Goal: Information Seeking & Learning: Find specific page/section

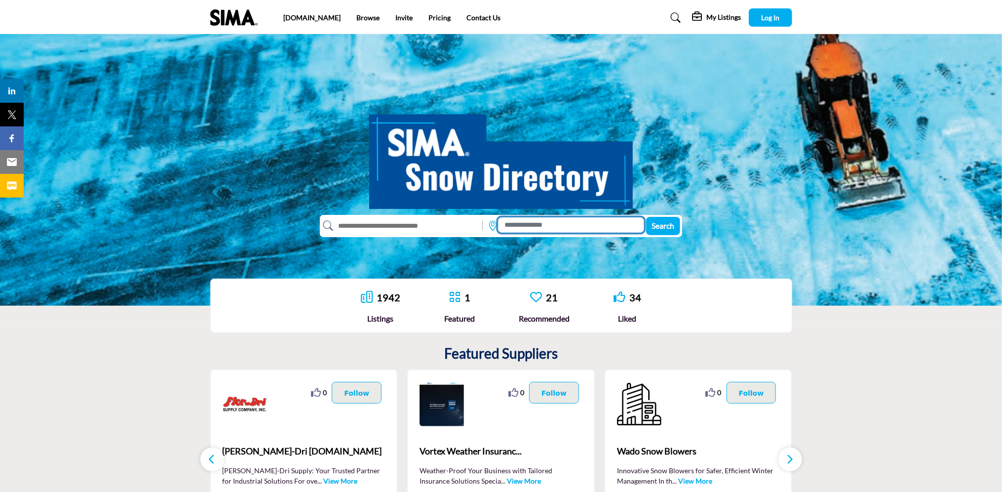
click at [512, 221] on input at bounding box center [571, 224] width 146 height 15
click at [513, 226] on input at bounding box center [571, 224] width 146 height 15
click at [532, 243] on div at bounding box center [531, 240] width 69 height 15
click at [536, 229] on input at bounding box center [571, 224] width 146 height 15
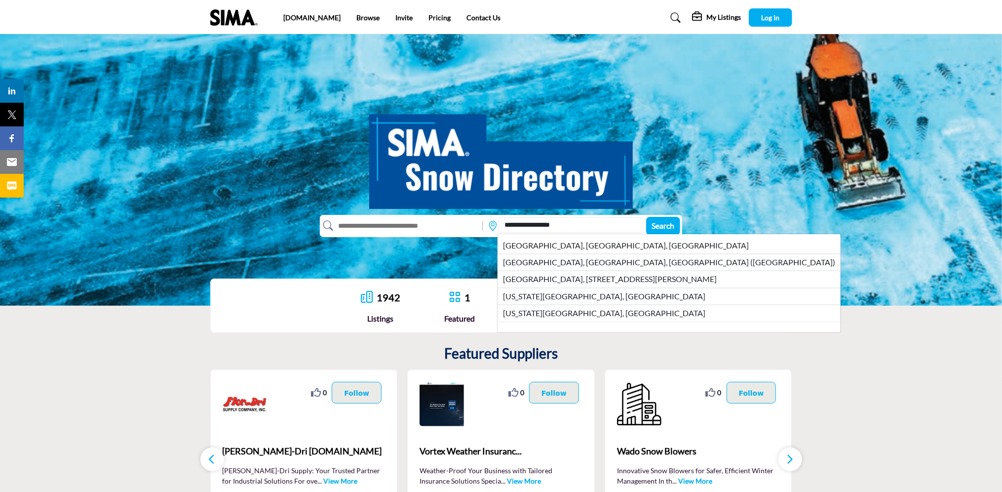
click at [524, 244] on li "Bellevue, WI, USA" at bounding box center [668, 245] width 343 height 16
type input "**********"
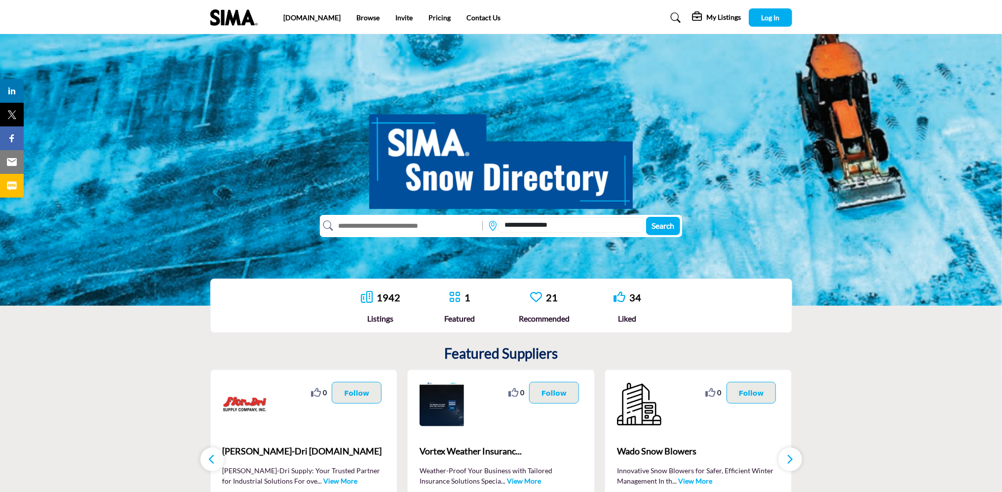
click at [359, 227] on input "text" at bounding box center [405, 226] width 145 height 16
type input "**********"
click at [661, 227] on span "Search" at bounding box center [663, 225] width 23 height 9
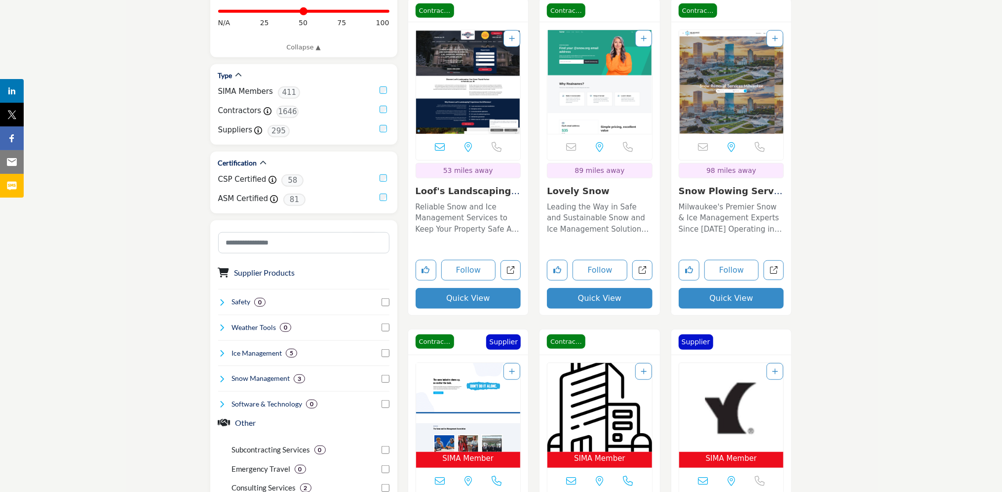
scroll to position [148, 0]
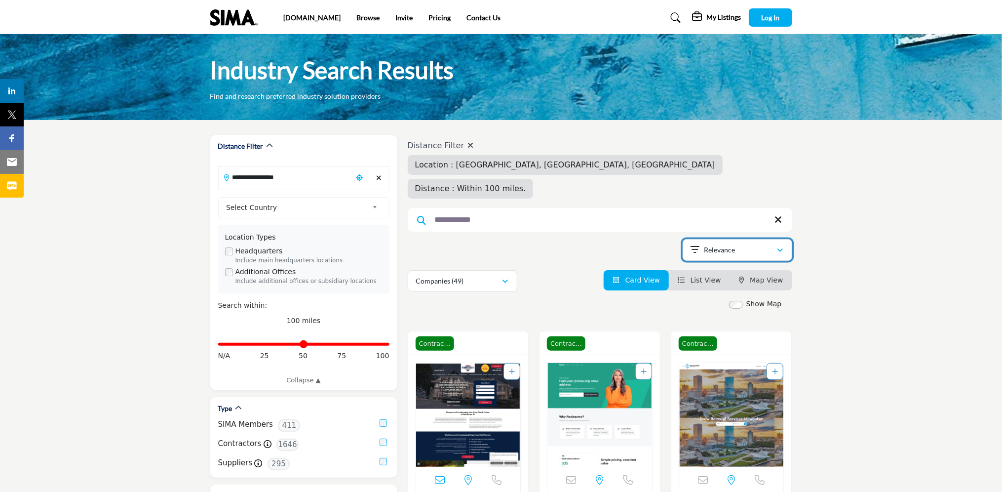
click at [750, 244] on div "Relevance" at bounding box center [734, 250] width 86 height 12
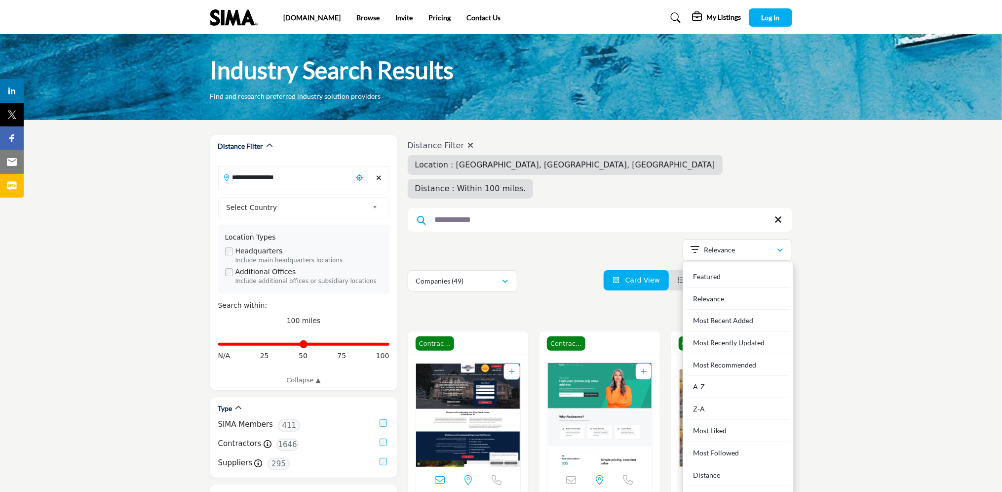
click at [726, 464] on div "Distance" at bounding box center [738, 475] width 103 height 22
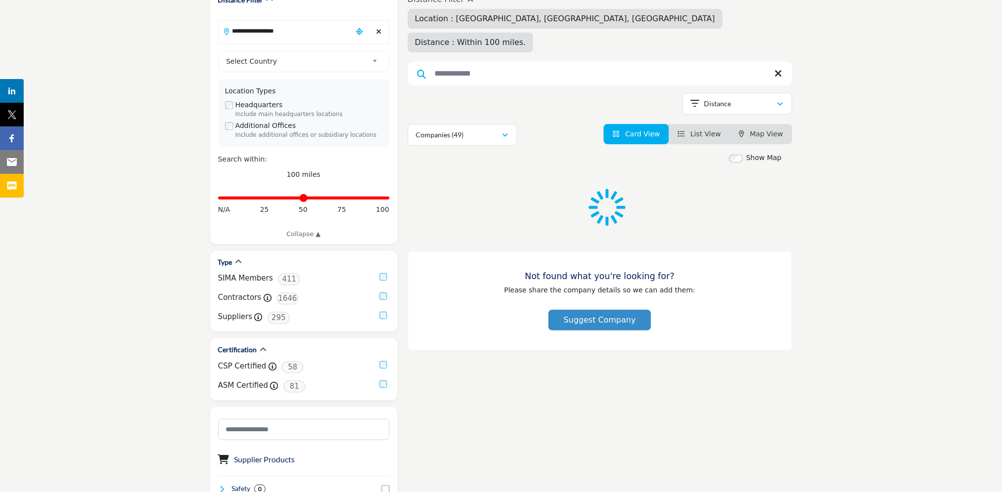
scroll to position [148, 0]
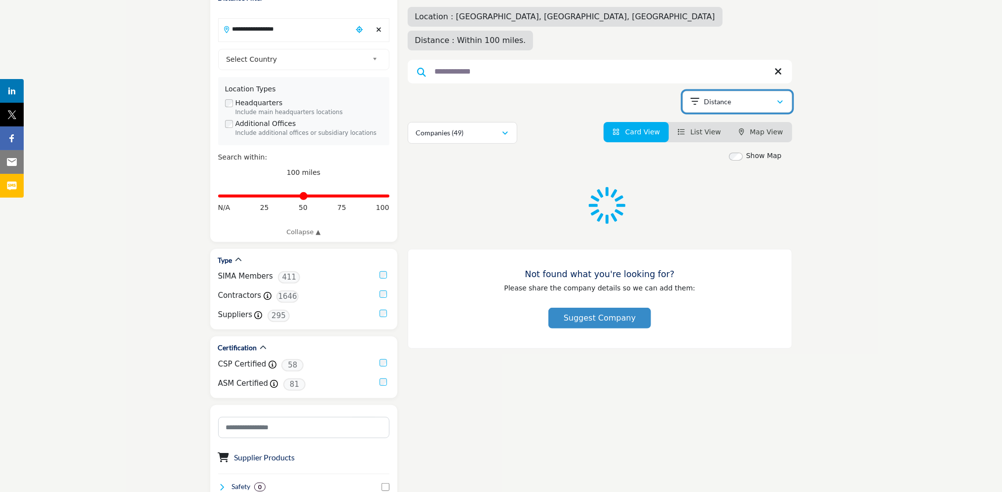
click at [758, 96] on div "Distance" at bounding box center [734, 102] width 86 height 12
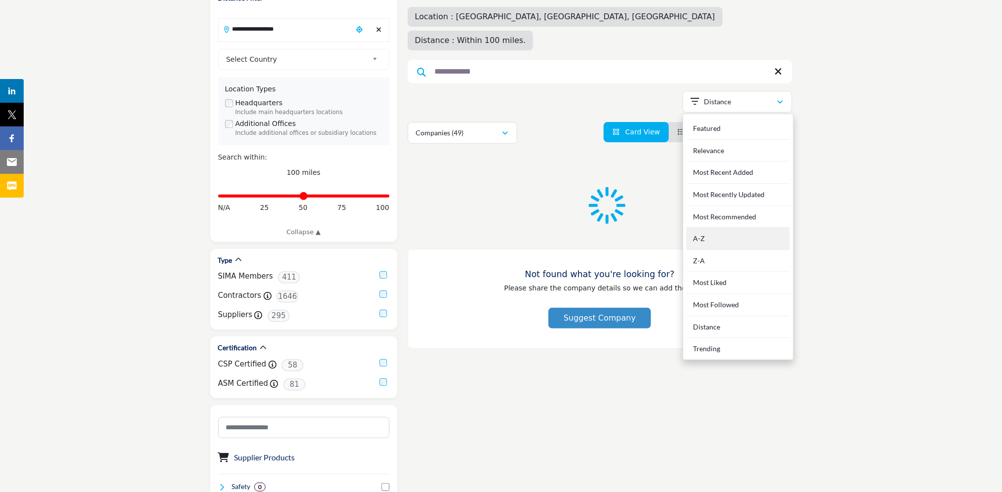
click at [717, 228] on div "A-Z" at bounding box center [738, 239] width 103 height 22
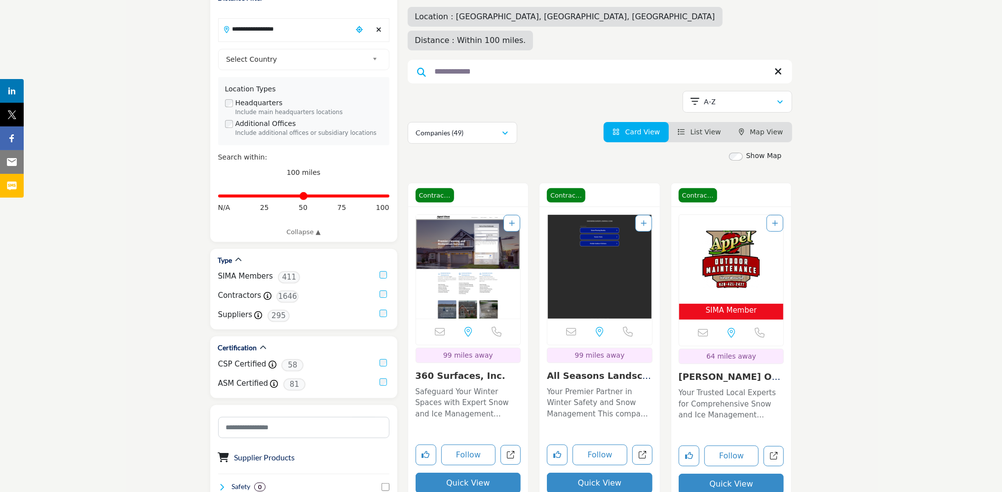
click at [526, 36] on span "Distance : Within 100 miles." at bounding box center [470, 40] width 111 height 9
drag, startPoint x: 614, startPoint y: 18, endPoint x: 600, endPoint y: 21, distance: 14.2
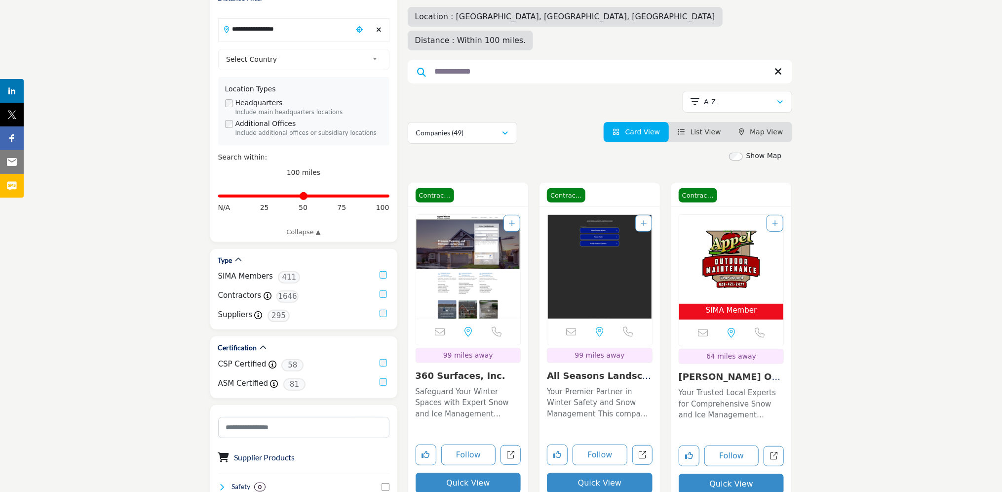
click at [526, 36] on span "Distance : Within 100 miles." at bounding box center [470, 40] width 111 height 9
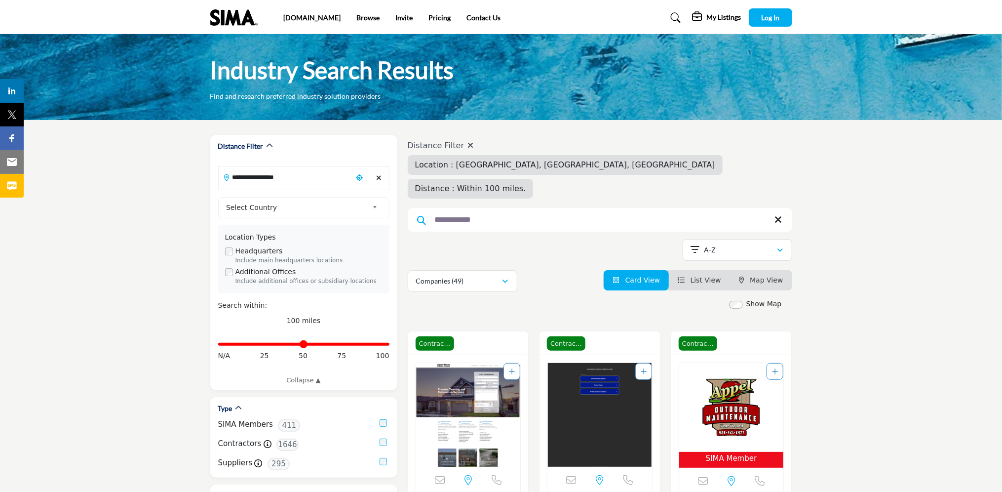
click at [468, 144] on icon at bounding box center [470, 145] width 6 height 8
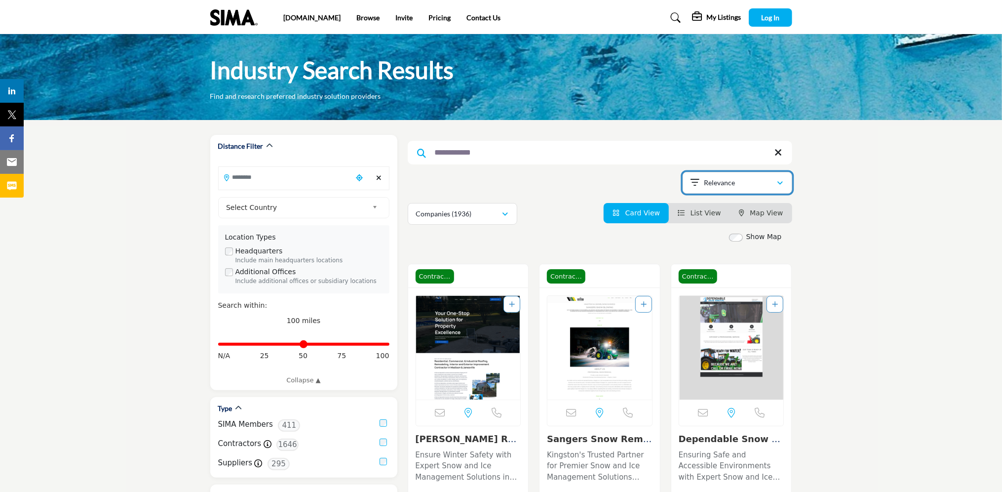
click at [740, 189] on button "Relevance" at bounding box center [738, 183] width 110 height 22
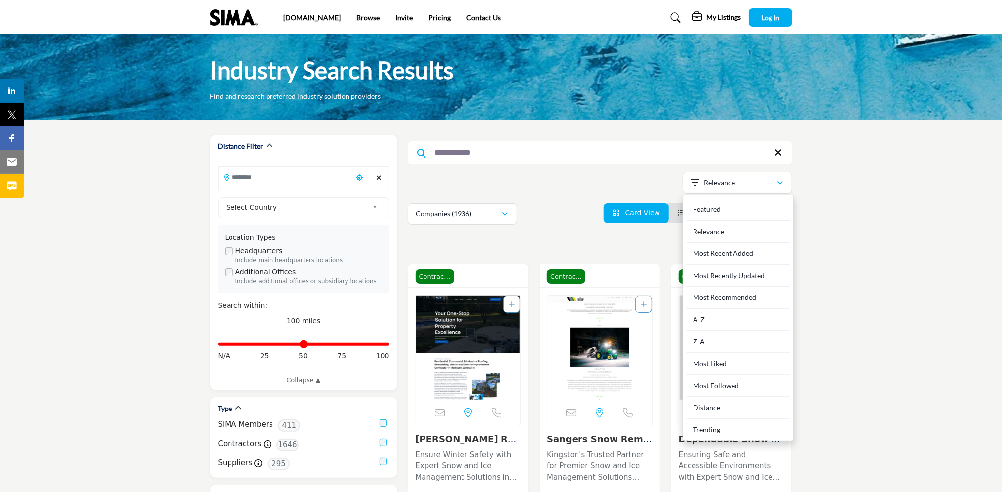
click at [701, 405] on div "Distance" at bounding box center [738, 407] width 103 height 22
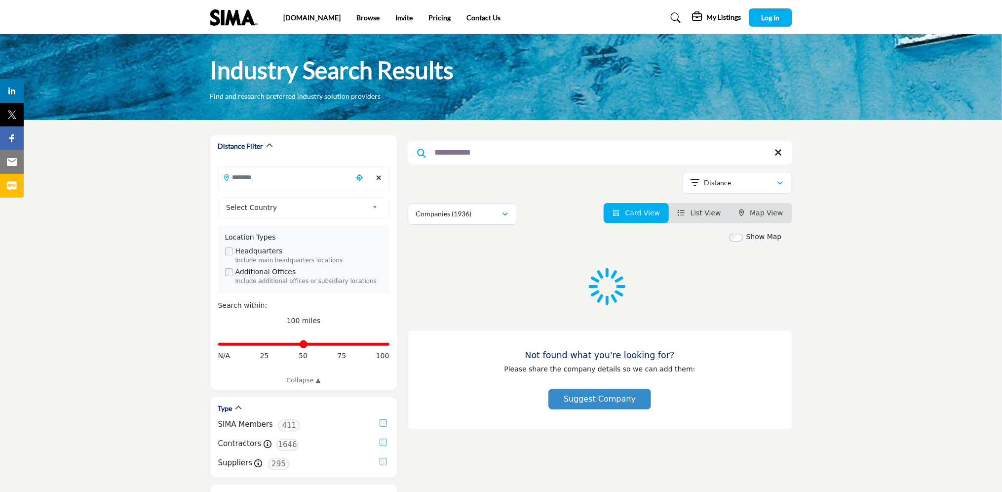
click at [464, 159] on input "**********" at bounding box center [600, 153] width 384 height 24
click at [513, 150] on input "**********" at bounding box center [600, 153] width 384 height 24
click at [776, 152] on icon at bounding box center [778, 153] width 7 height 10
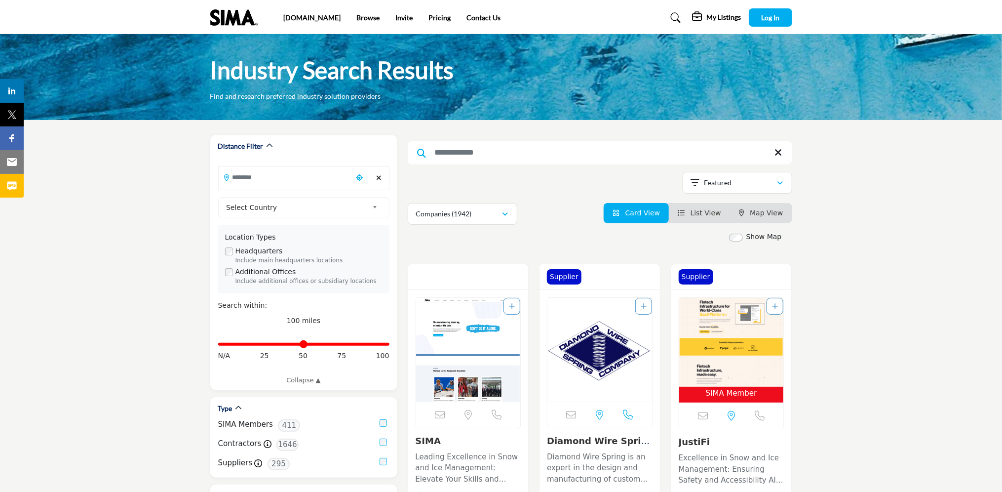
click at [567, 155] on input "Search Keyword" at bounding box center [600, 153] width 384 height 24
drag, startPoint x: 593, startPoint y: 274, endPoint x: 590, endPoint y: 239, distance: 35.1
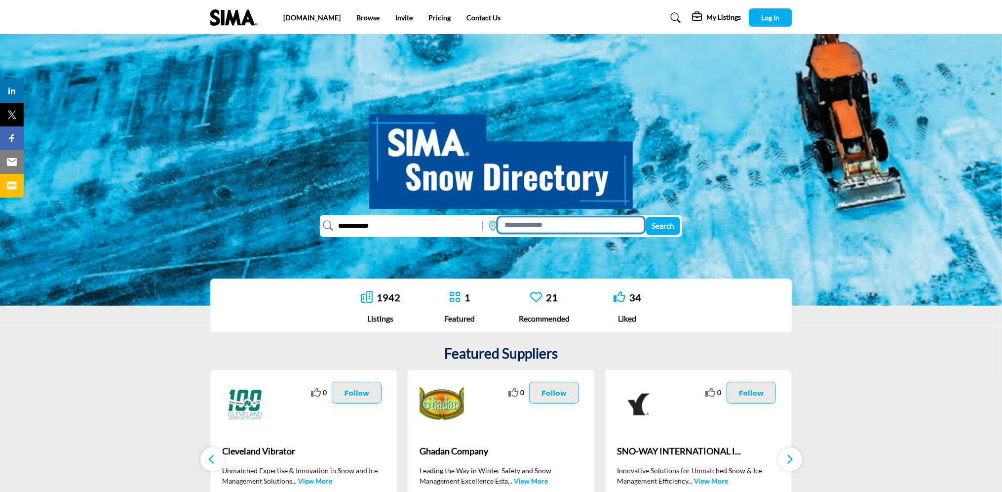
click at [543, 227] on input at bounding box center [571, 224] width 146 height 15
click at [536, 237] on div at bounding box center [531, 240] width 69 height 15
click at [537, 227] on input at bounding box center [571, 224] width 146 height 15
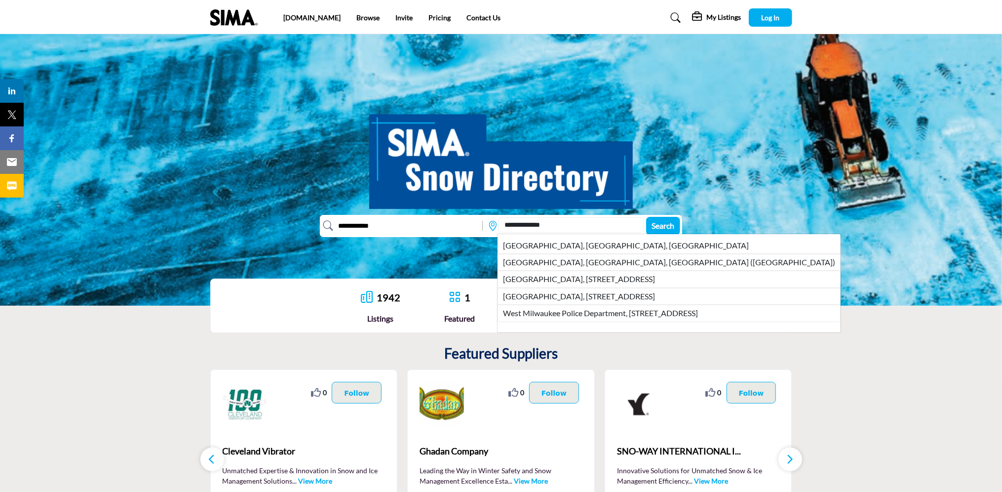
drag, startPoint x: 557, startPoint y: 244, endPoint x: 569, endPoint y: 248, distance: 12.5
click at [557, 244] on li "West Milwaukee, WI, USA" at bounding box center [668, 245] width 343 height 16
type input "**********"
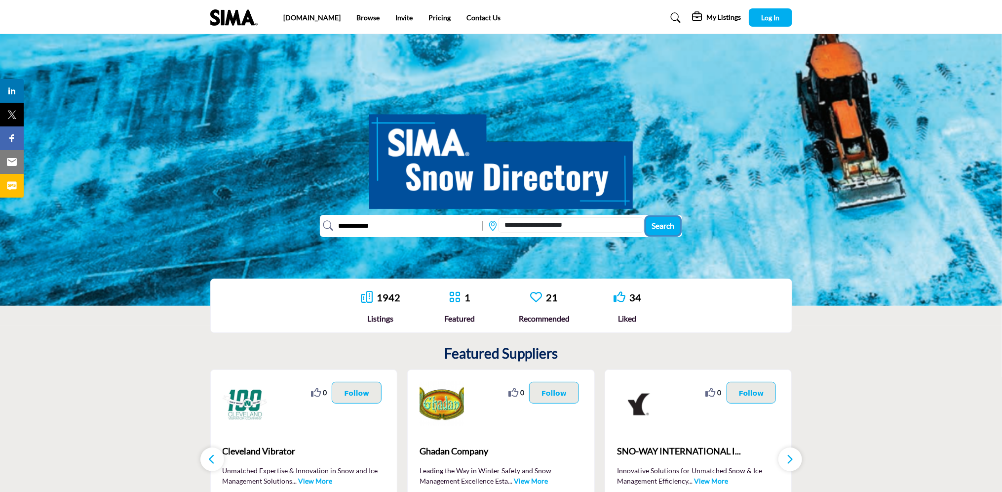
click at [667, 222] on span "Search" at bounding box center [663, 225] width 23 height 9
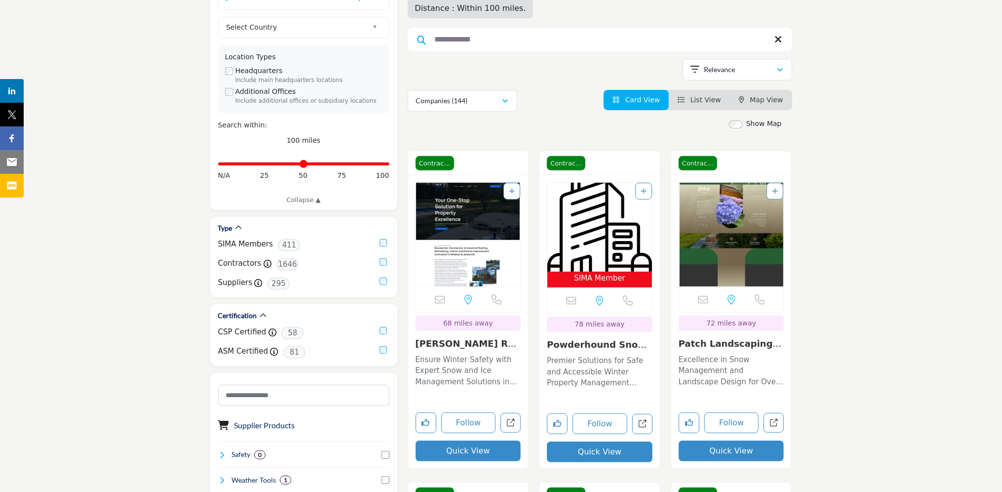
scroll to position [197, 0]
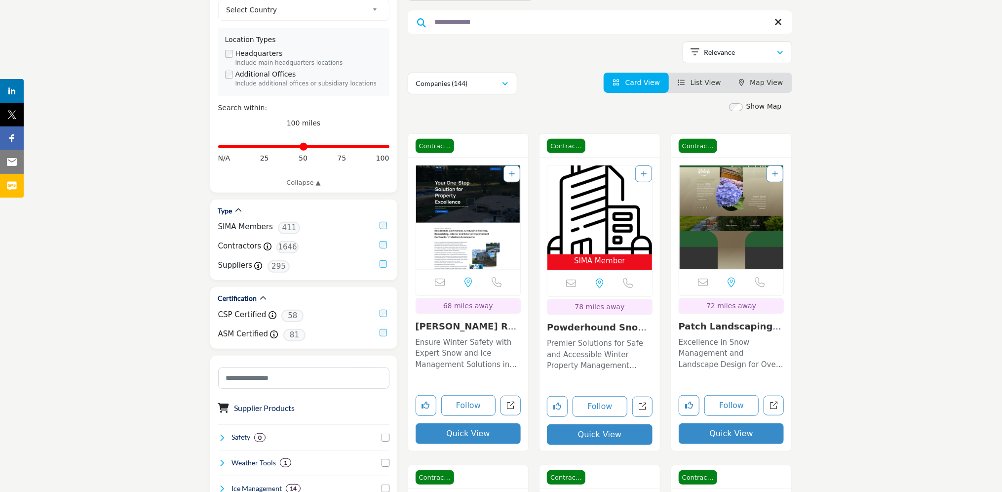
click at [684, 79] on icon "View List" at bounding box center [681, 82] width 7 height 7
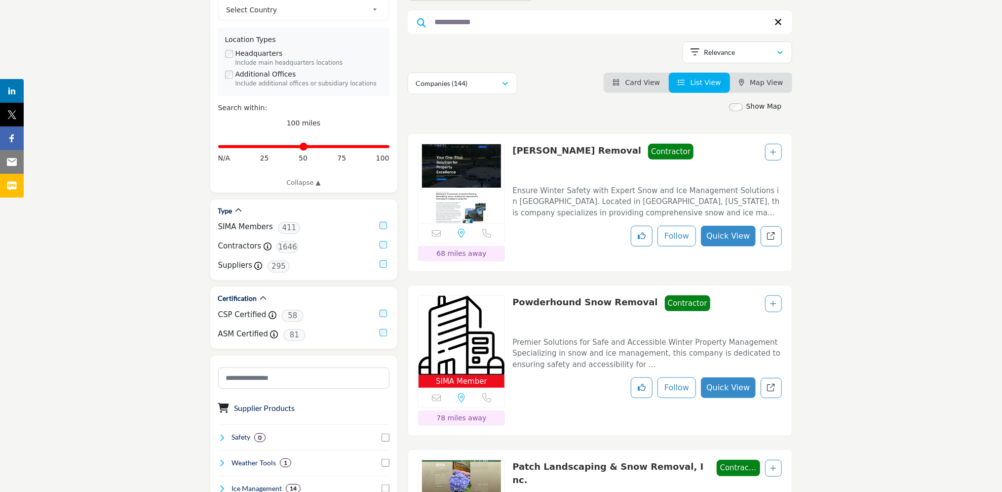
click at [643, 73] on li "Card View" at bounding box center [636, 83] width 65 height 20
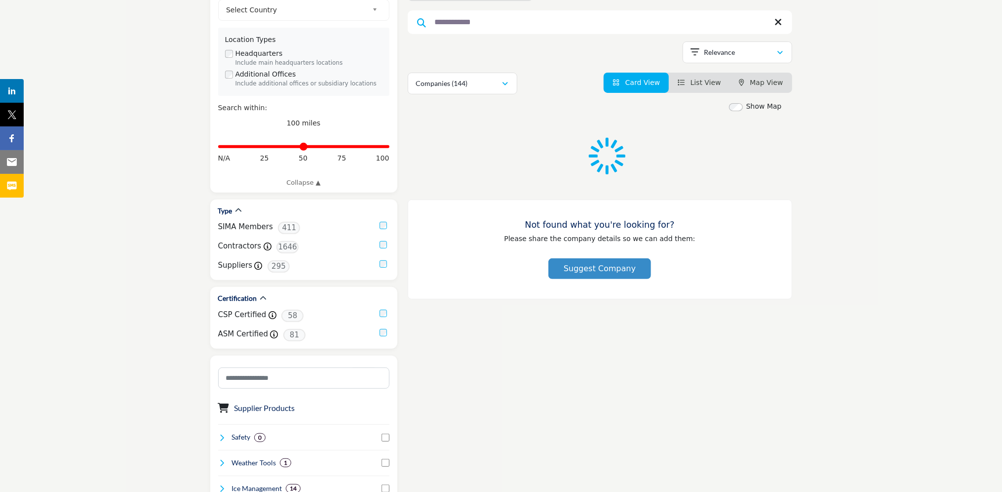
click at [762, 78] on span "Map View" at bounding box center [766, 82] width 33 height 8
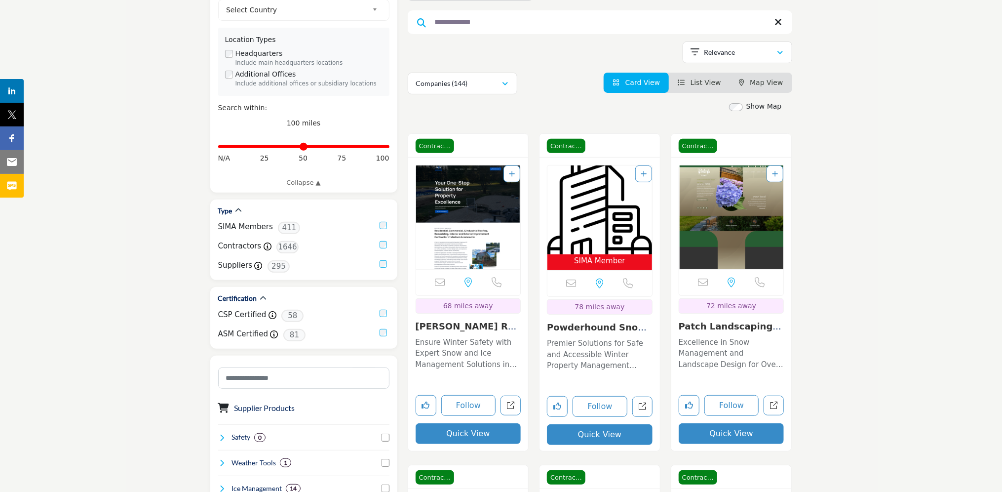
click at [757, 78] on span "Map View" at bounding box center [766, 82] width 33 height 8
click at [752, 78] on span "Map View" at bounding box center [766, 82] width 33 height 8
click at [758, 78] on span "Map View" at bounding box center [766, 82] width 33 height 8
click at [749, 78] on link "Map View" at bounding box center [761, 82] width 44 height 8
click at [762, 78] on span "Map View" at bounding box center [766, 82] width 33 height 8
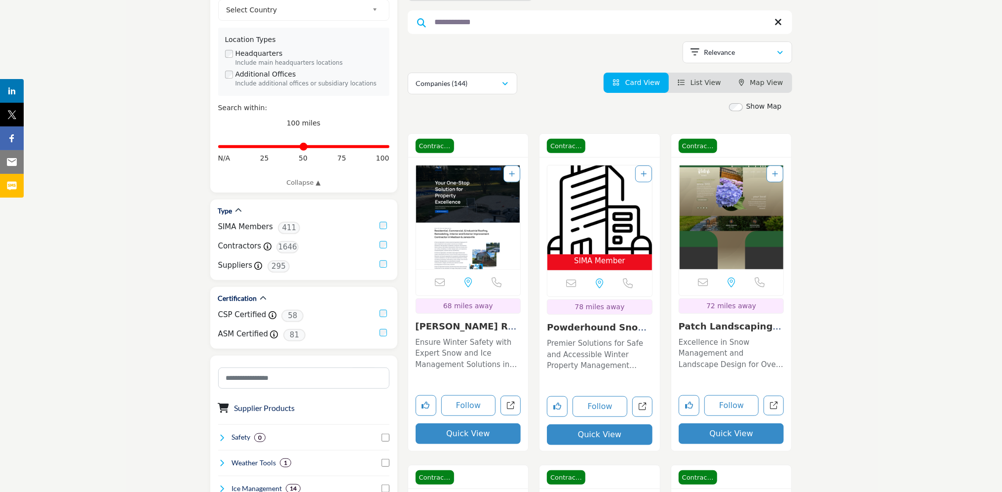
click at [762, 78] on span "Map View" at bounding box center [766, 82] width 33 height 8
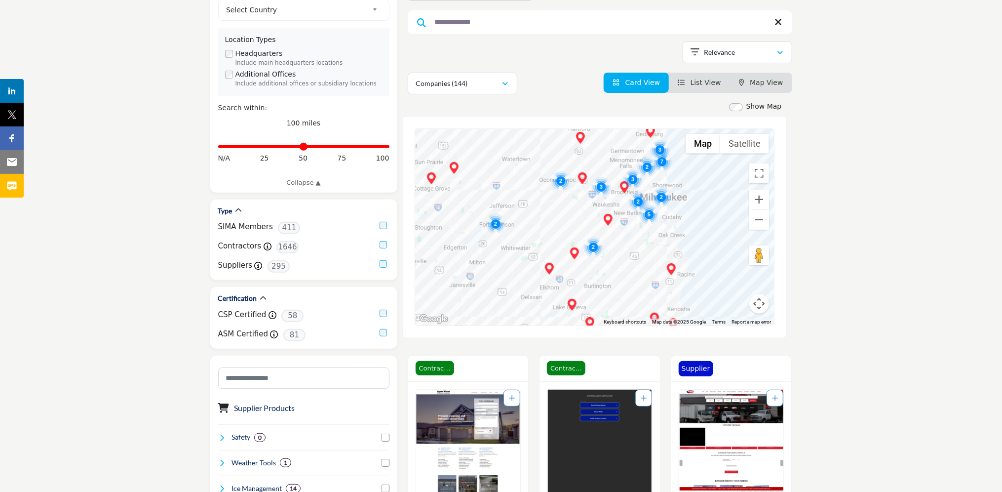
drag, startPoint x: 541, startPoint y: 205, endPoint x: 640, endPoint y: 216, distance: 99.3
click at [640, 216] on div at bounding box center [594, 227] width 359 height 196
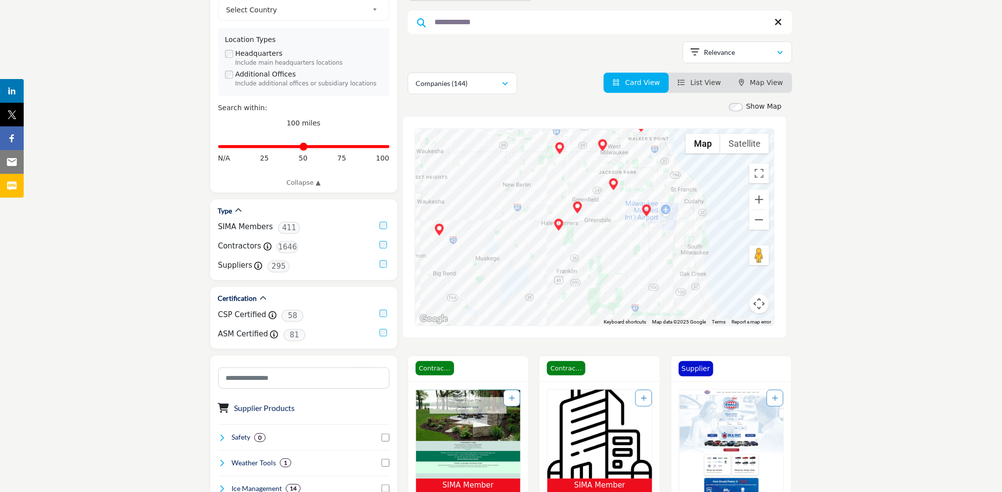
drag, startPoint x: 673, startPoint y: 173, endPoint x: 605, endPoint y: 217, distance: 81.3
click at [596, 216] on div at bounding box center [594, 227] width 359 height 196
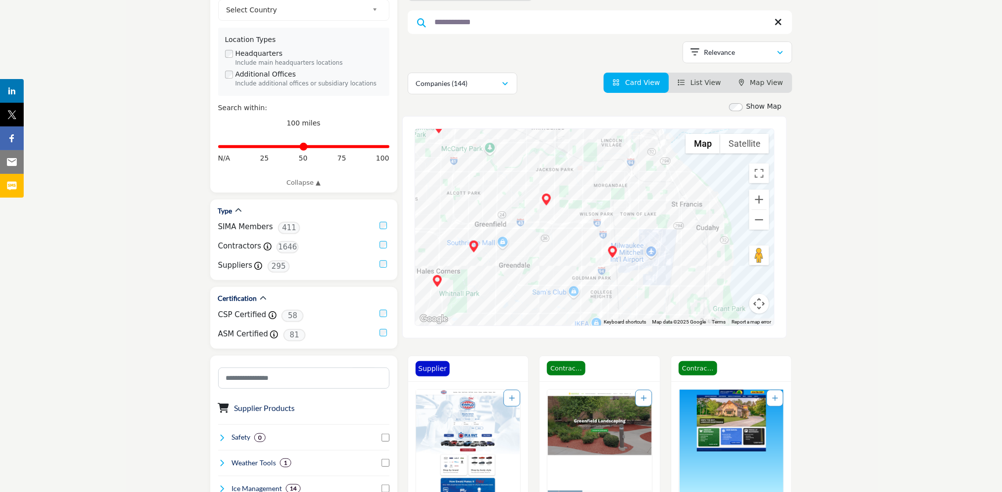
drag, startPoint x: 616, startPoint y: 188, endPoint x: 590, endPoint y: 245, distance: 62.7
click at [590, 245] on div at bounding box center [594, 227] width 359 height 196
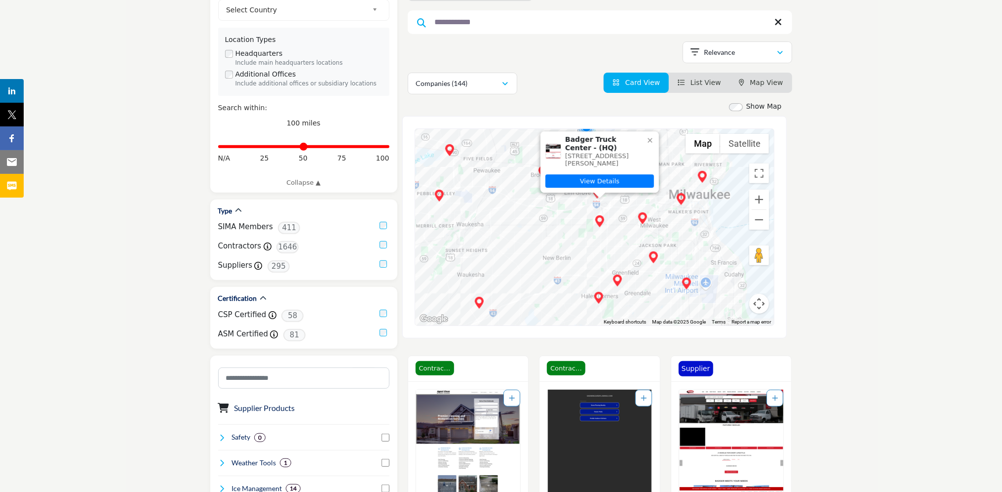
drag, startPoint x: 589, startPoint y: 247, endPoint x: 601, endPoint y: 148, distance: 99.9
click at [601, 148] on div "Badger Truck Center - (HQ) 10915 W Rogers St, Milwaukee, WI 53227-1161, USA Vie…" at bounding box center [594, 227] width 359 height 196
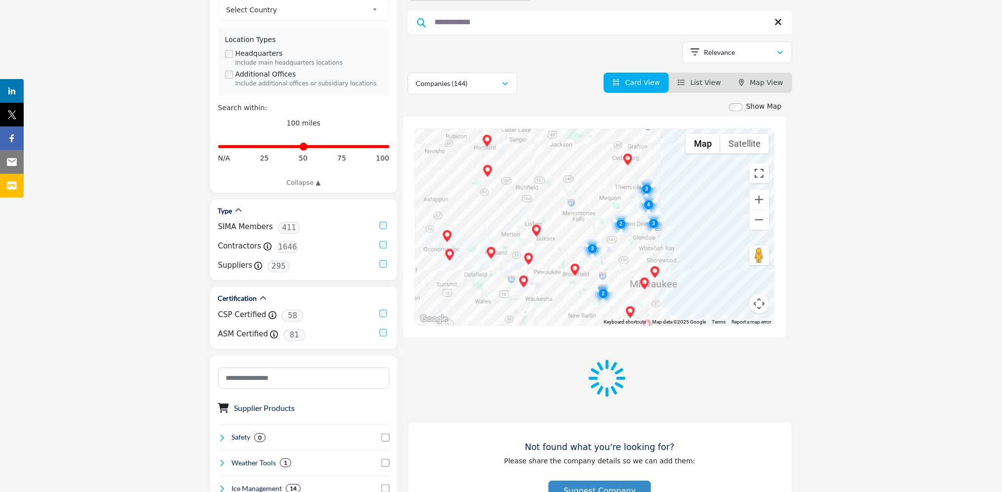
drag, startPoint x: 760, startPoint y: 146, endPoint x: 763, endPoint y: 197, distance: 51.4
click at [761, 163] on button "Toggle fullscreen view" at bounding box center [759, 173] width 20 height 20
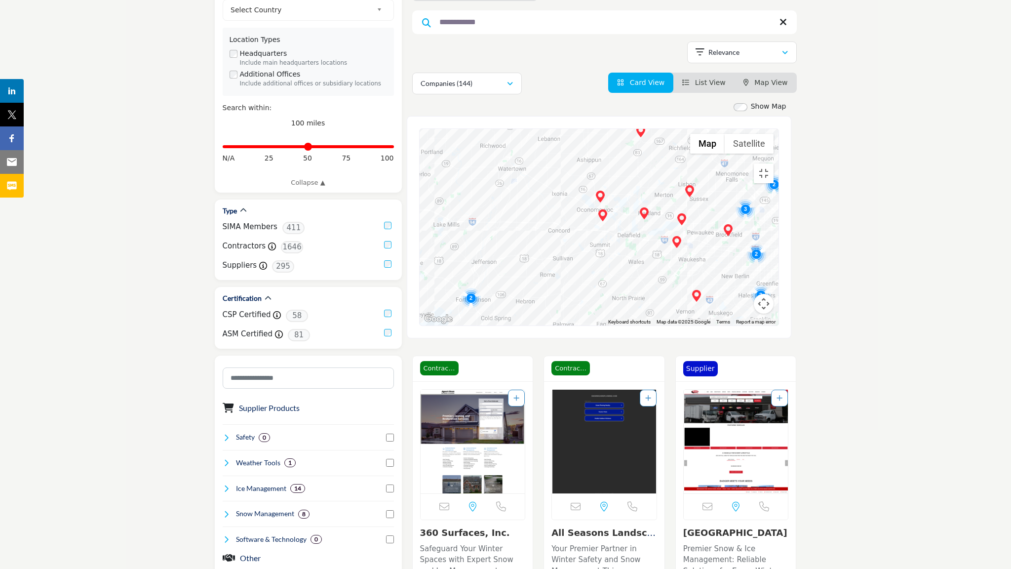
drag, startPoint x: 253, startPoint y: 422, endPoint x: 403, endPoint y: 383, distance: 155.1
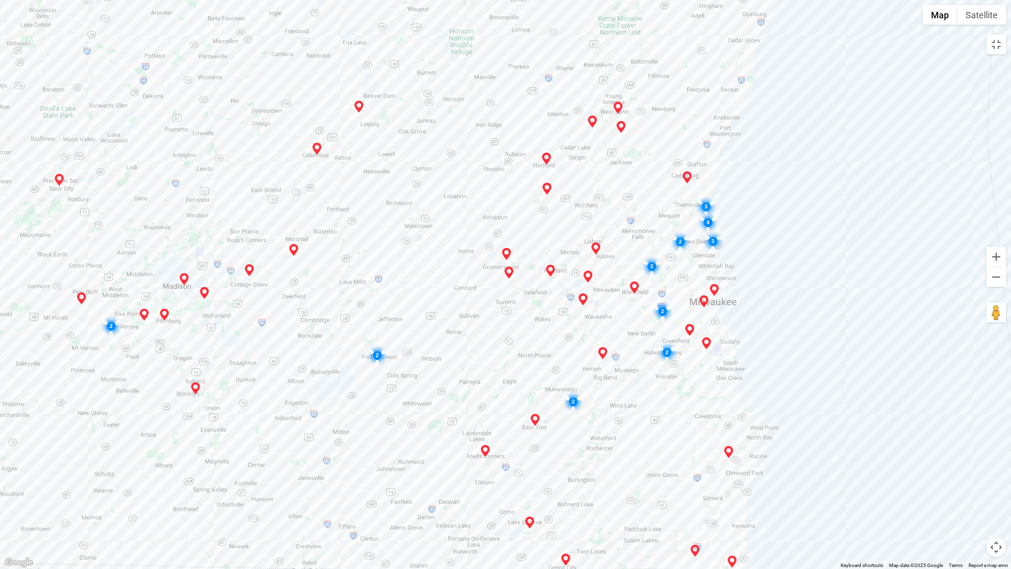
click at [403, 383] on div at bounding box center [505, 284] width 1011 height 569
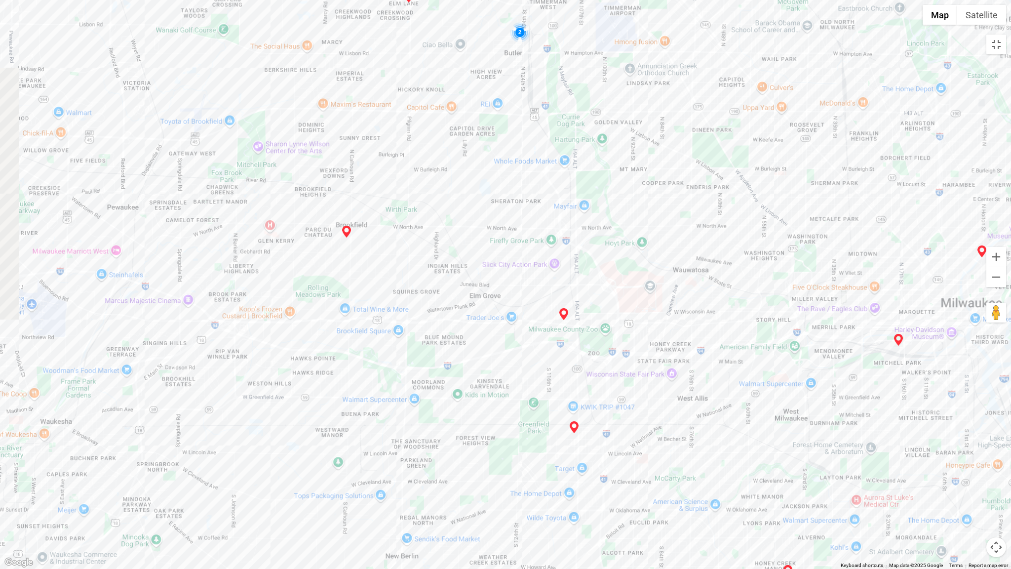
drag, startPoint x: 542, startPoint y: 310, endPoint x: 569, endPoint y: 278, distance: 41.3
click at [569, 278] on div "360 Surfaces, Inc. - (HQ) 2300 N University Dr, Waukesha, WI 53188-1479, USA Vi…" at bounding box center [505, 284] width 1011 height 569
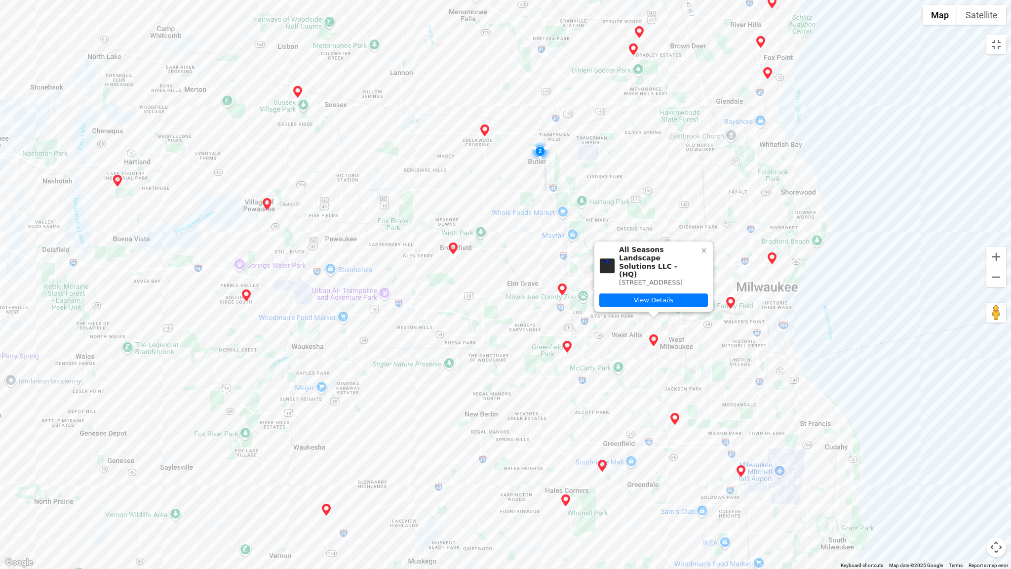
click at [654, 340] on img "All Seasons Landscape Solutions LLC (HQ)" at bounding box center [654, 340] width 12 height 12
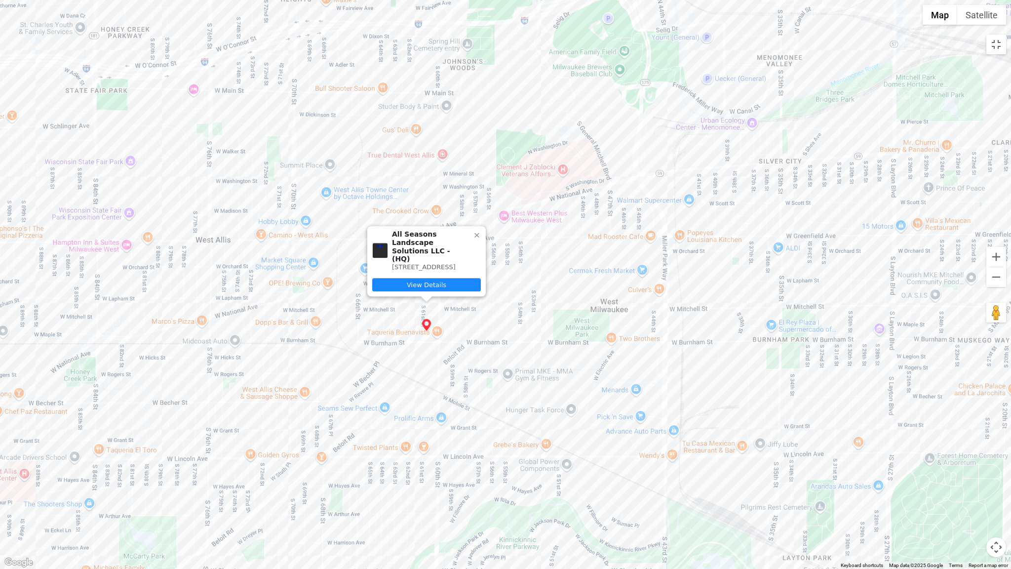
click at [444, 285] on link "View Details" at bounding box center [426, 284] width 109 height 13
